Goal: Navigation & Orientation: Understand site structure

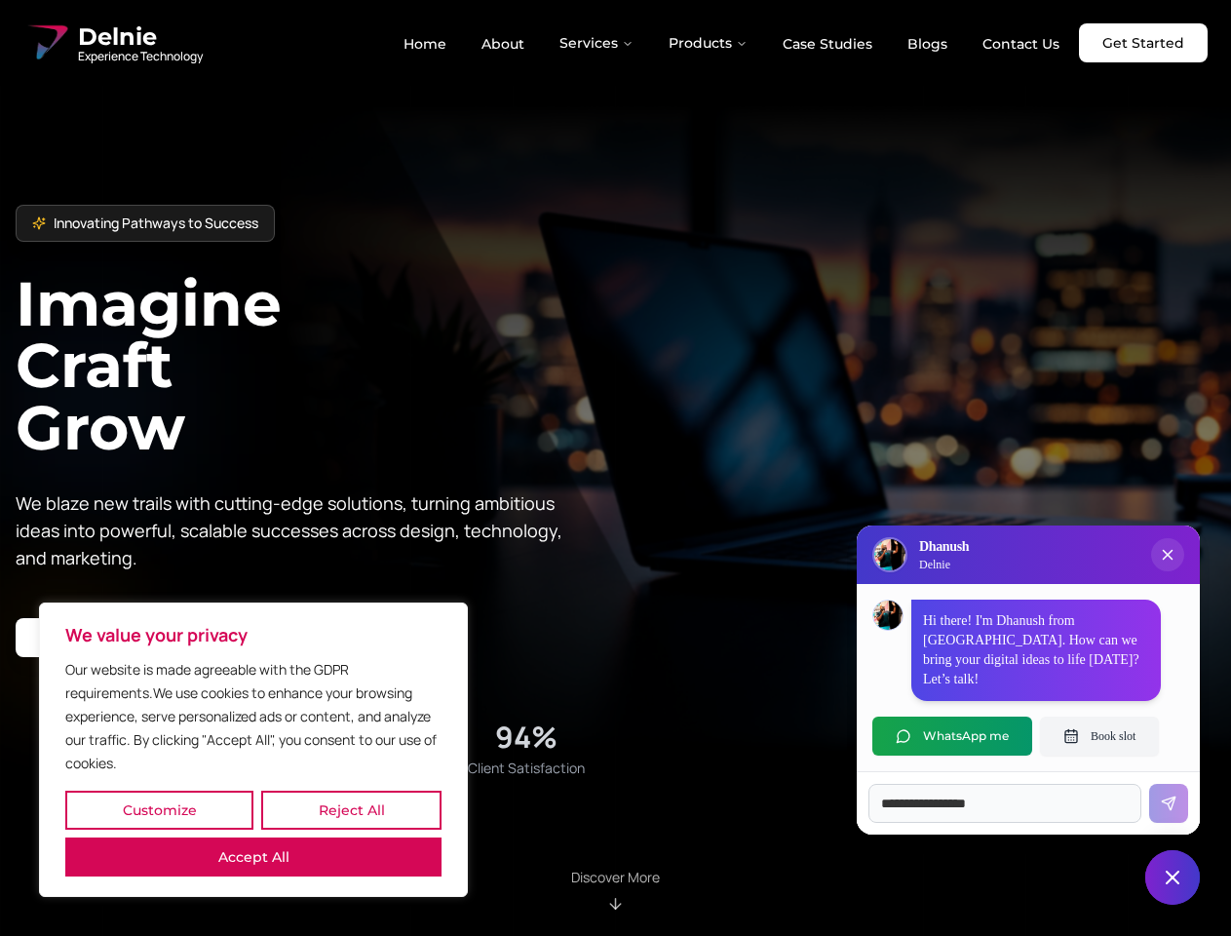
click at [159, 810] on button "Customize" at bounding box center [159, 809] width 188 height 39
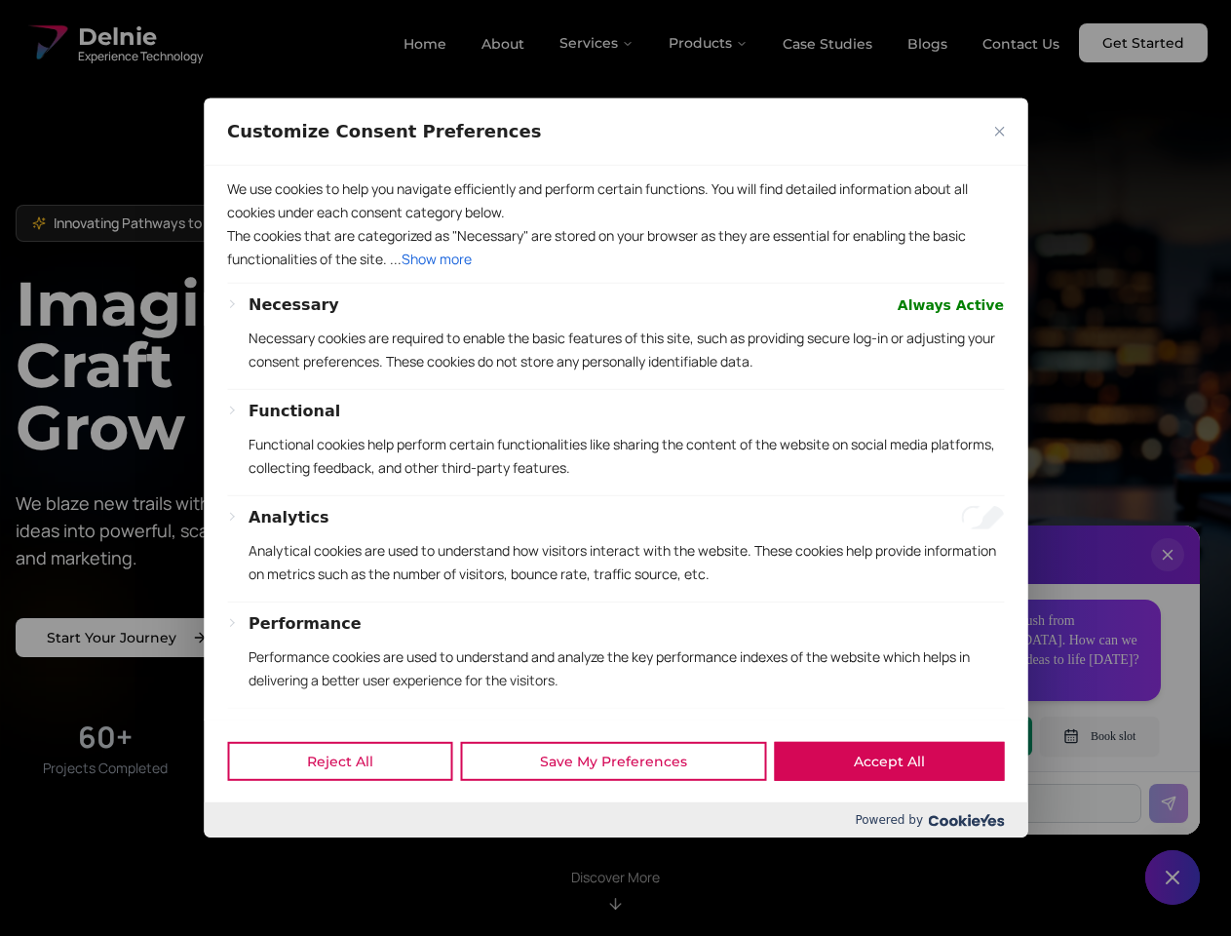
click at [351, 810] on div at bounding box center [615, 468] width 1231 height 936
click at [253, 224] on p "We use cookies to help you navigate efficiently and perform certain functions. …" at bounding box center [615, 200] width 777 height 47
click at [615, 389] on div "Necessary Always Active Necessary cookies are required to enable the basic feat…" at bounding box center [626, 341] width 755 height 96
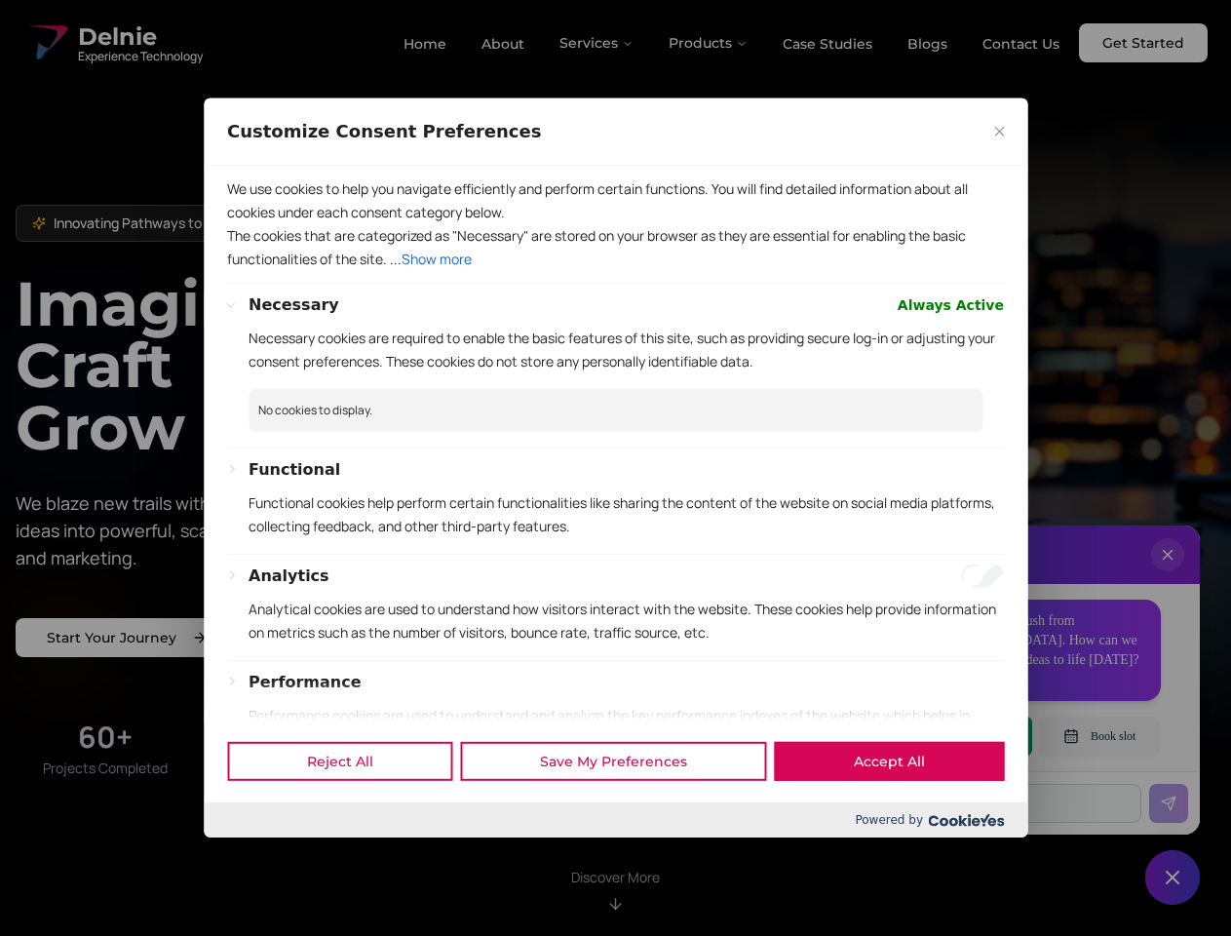
click at [597, 43] on div at bounding box center [615, 468] width 1231 height 936
click at [709, 43] on div at bounding box center [615, 468] width 1231 height 936
click at [1168, 574] on div at bounding box center [615, 468] width 1231 height 936
click at [952, 736] on div "Reject All Save My Preferences Accept All" at bounding box center [616, 760] width 824 height 83
click at [1099, 736] on div at bounding box center [615, 468] width 1231 height 936
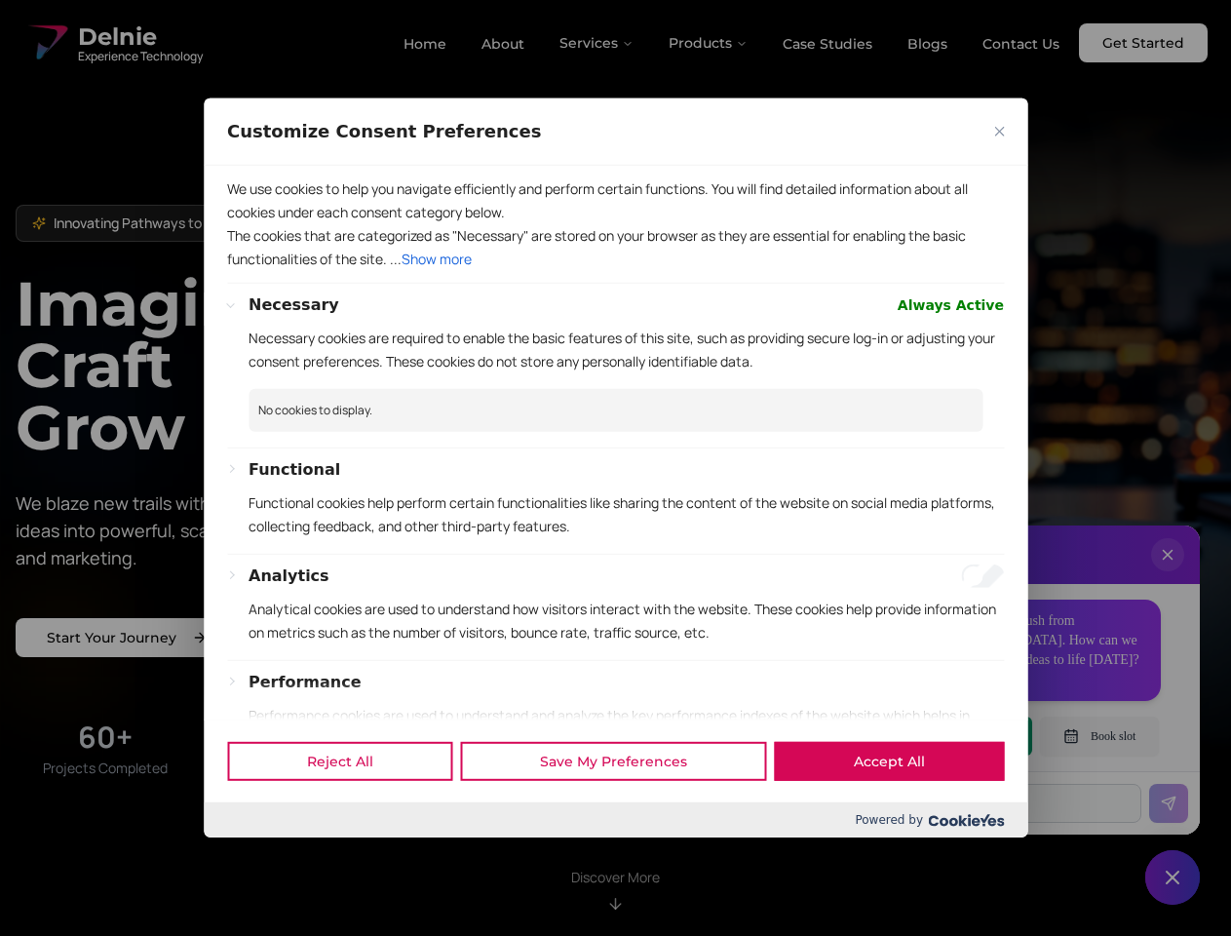
click at [1172, 877] on div at bounding box center [615, 468] width 1231 height 936
